Goal: Task Accomplishment & Management: Use online tool/utility

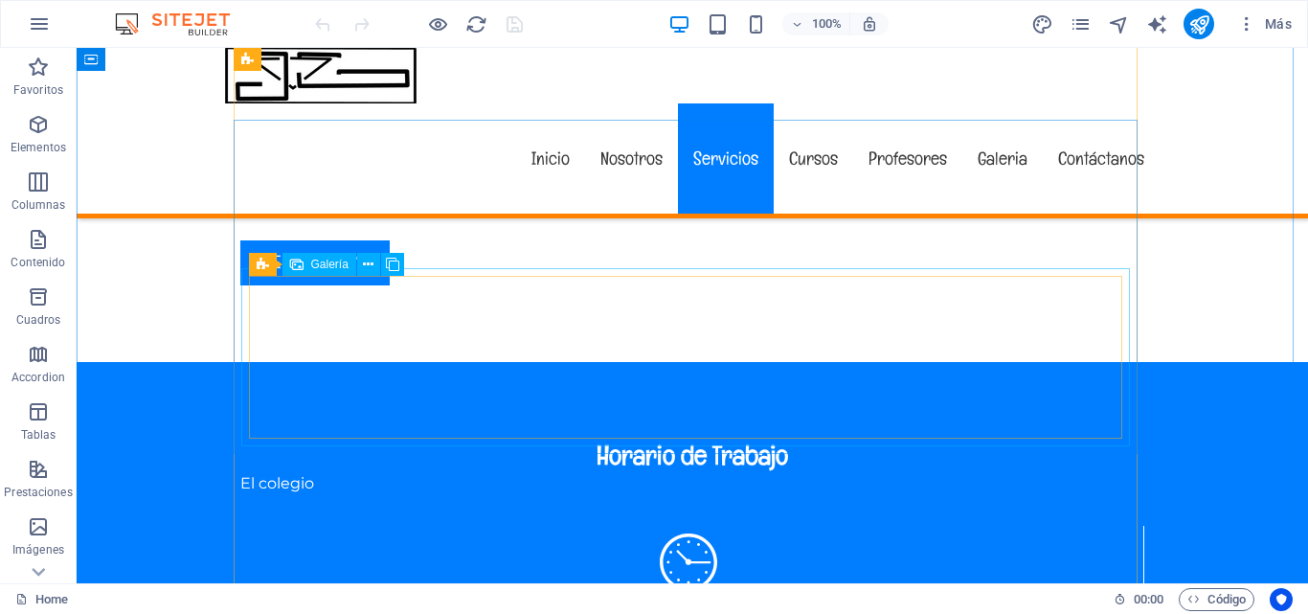
scroll to position [2586, 0]
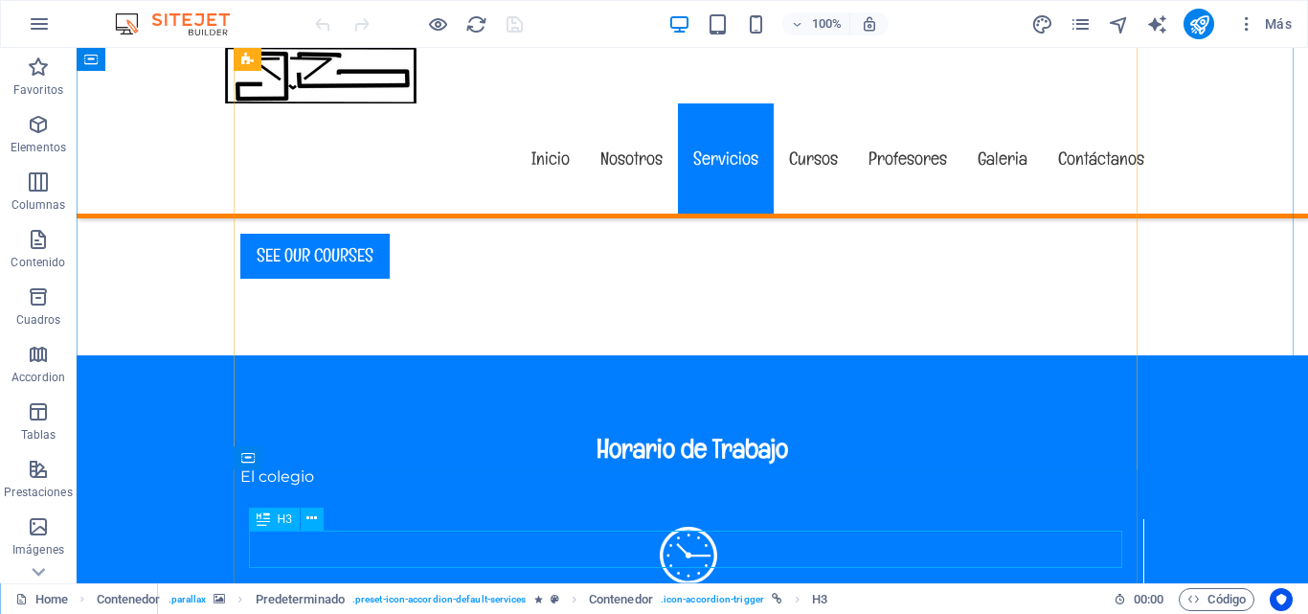
drag, startPoint x: 709, startPoint y: 557, endPoint x: 386, endPoint y: 582, distance: 323.8
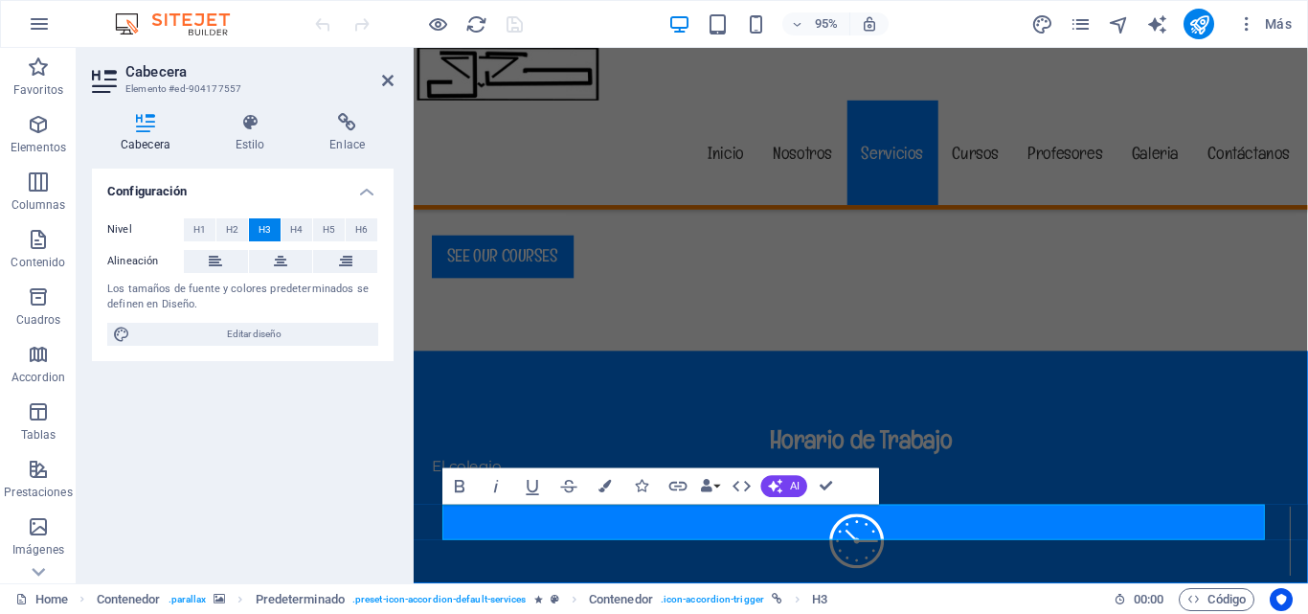
click at [278, 524] on div "Configuración Nivel H1 H2 H3 H4 H5 H6 Alineación Los tamaños de fuente y colore…" at bounding box center [243, 368] width 302 height 399
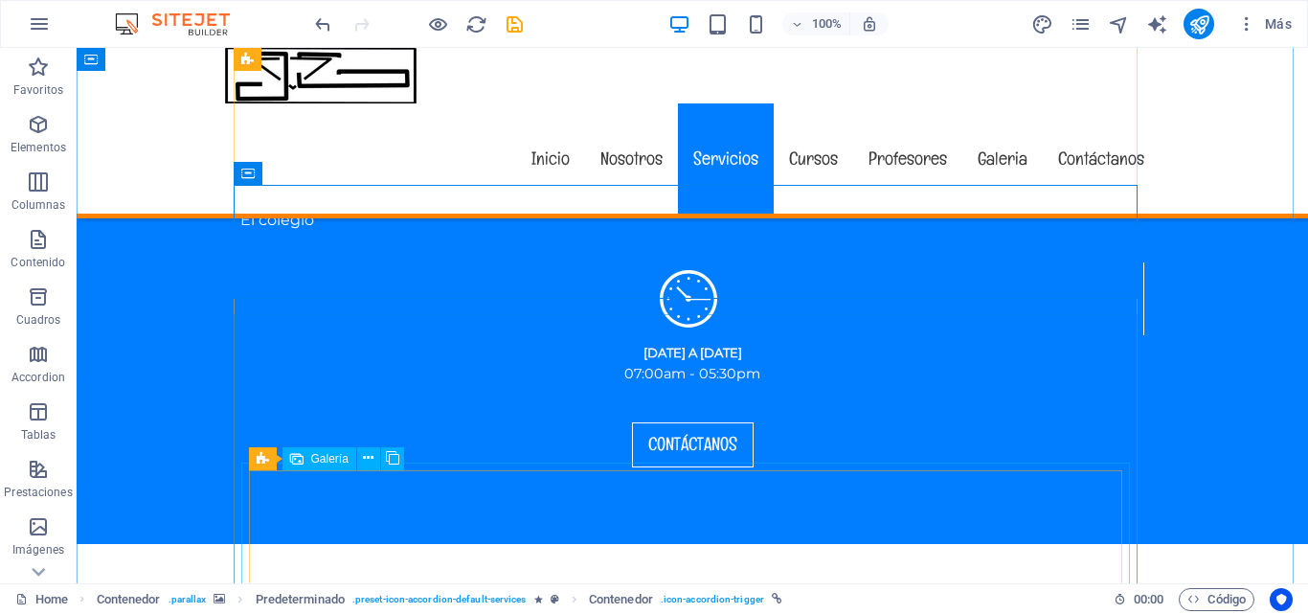
scroll to position [2874, 0]
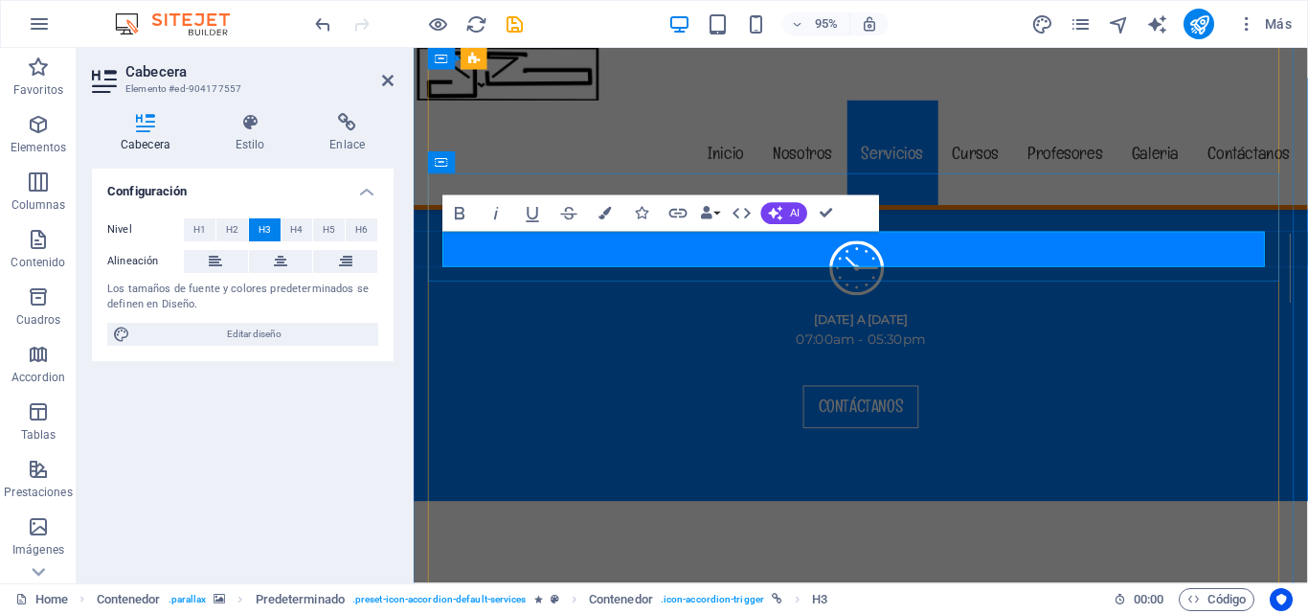
drag, startPoint x: 840, startPoint y: 262, endPoint x: 872, endPoint y: 264, distance: 31.7
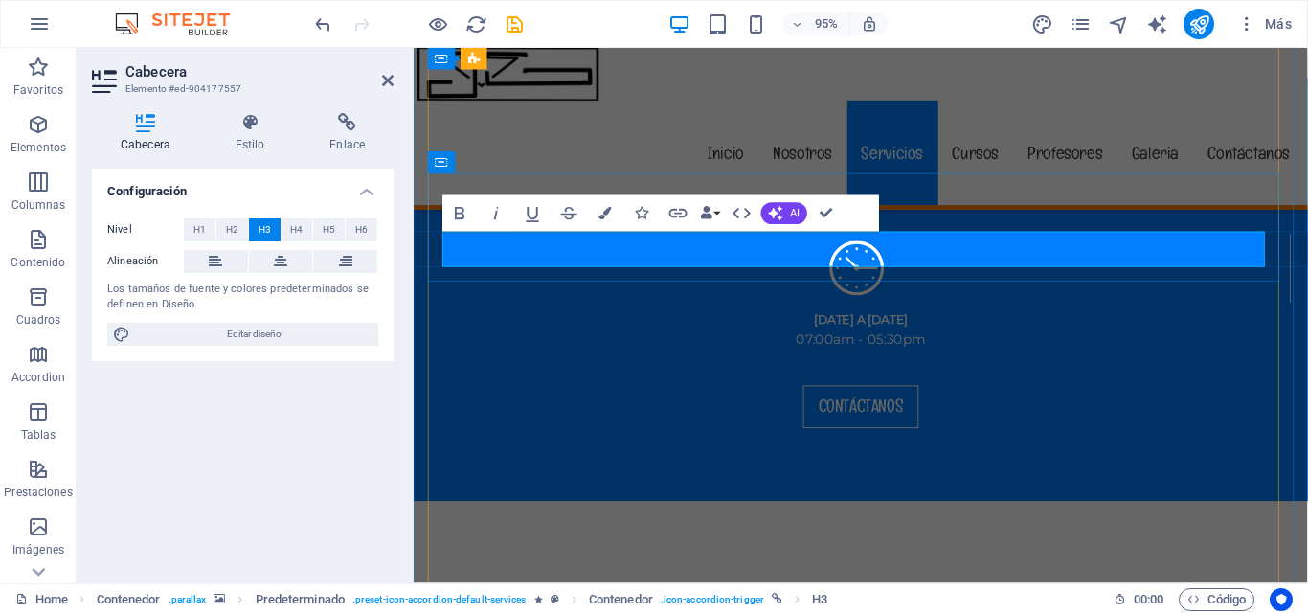
drag, startPoint x: 845, startPoint y: 261, endPoint x: 1060, endPoint y: 240, distance: 216.5
